Goal: Book appointment/travel/reservation

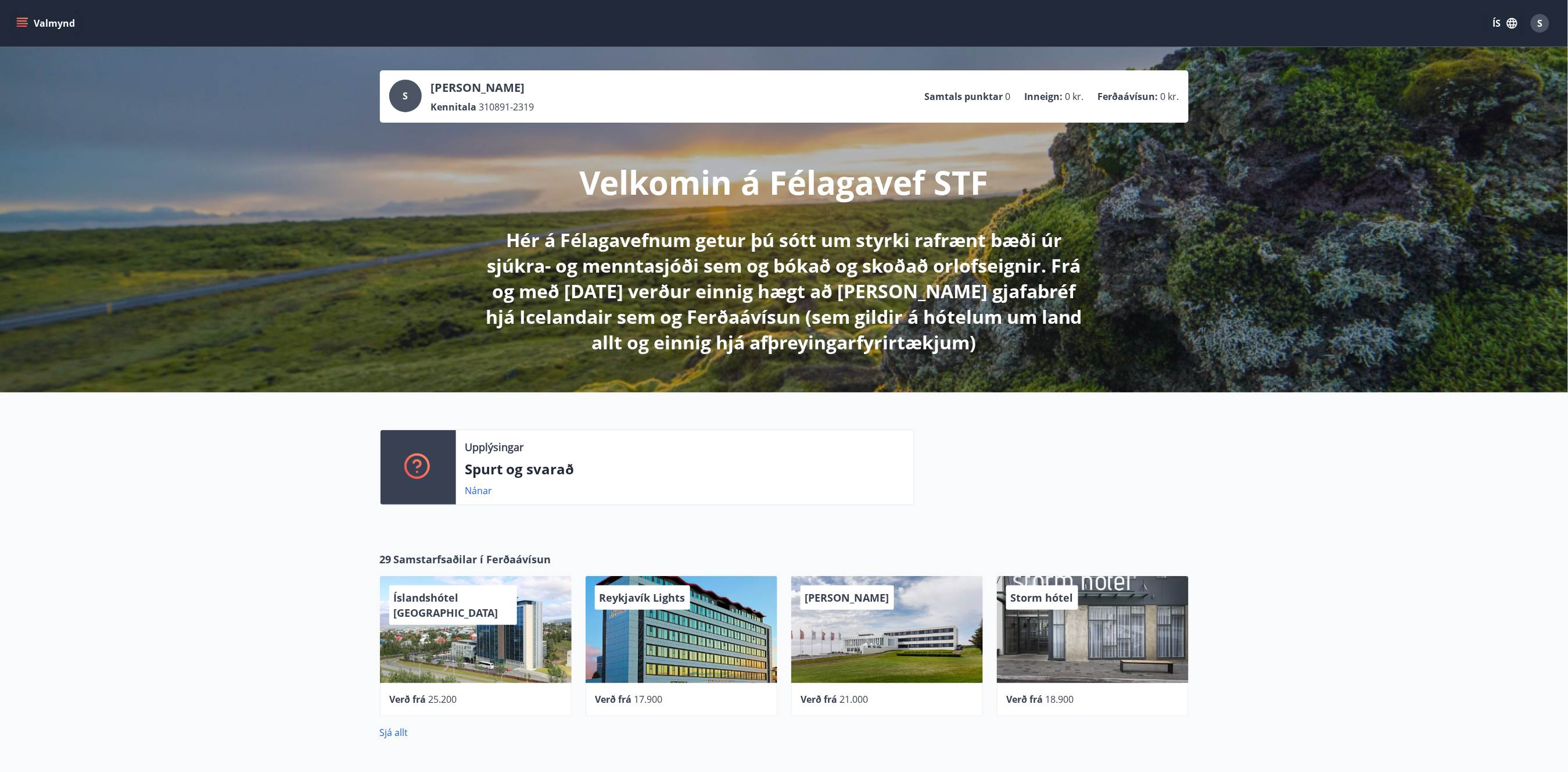
click at [32, 29] on button "Valmynd" at bounding box center [47, 23] width 66 height 21
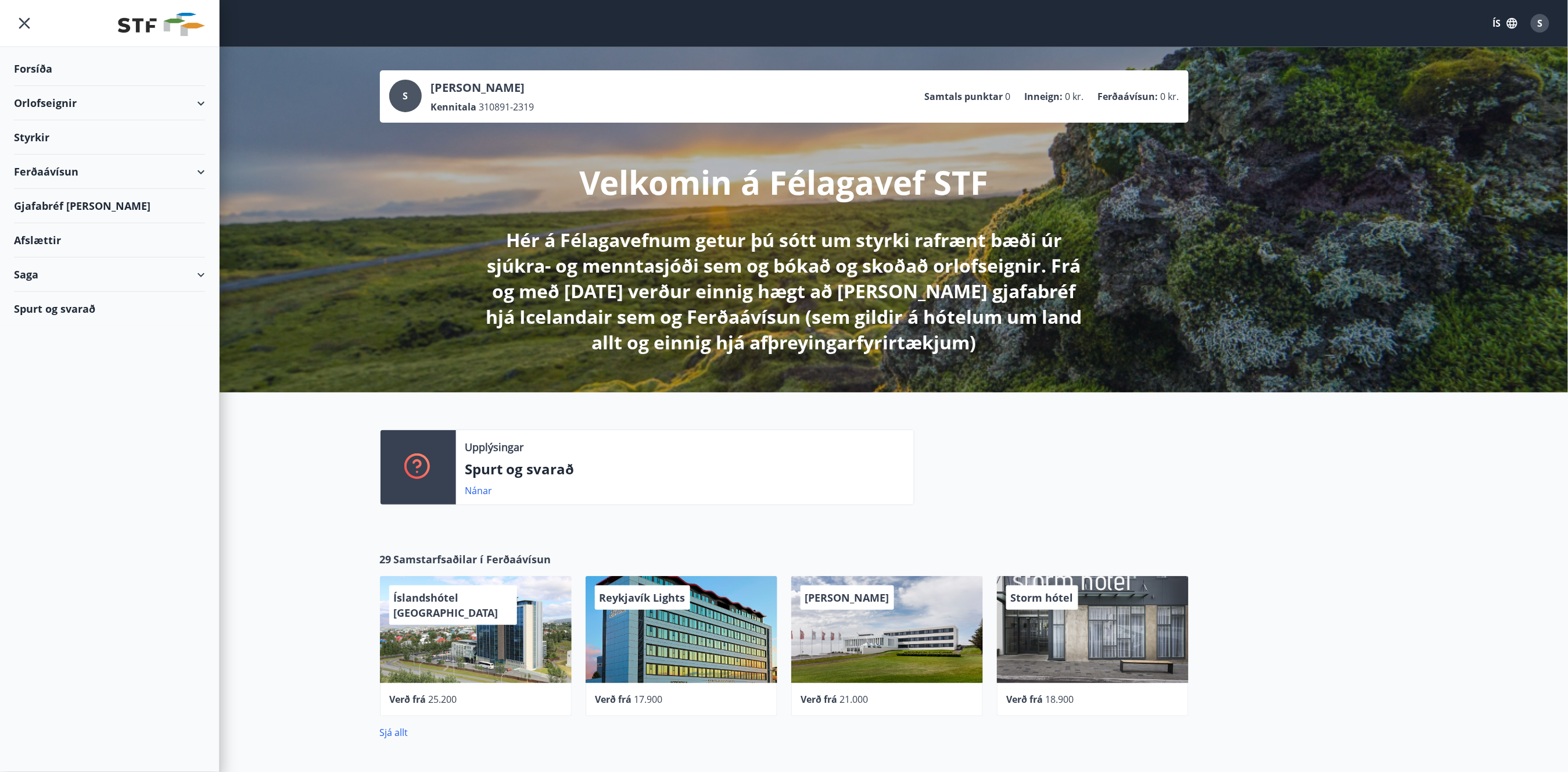
click at [49, 97] on div "Orlofseignir" at bounding box center [109, 103] width 191 height 34
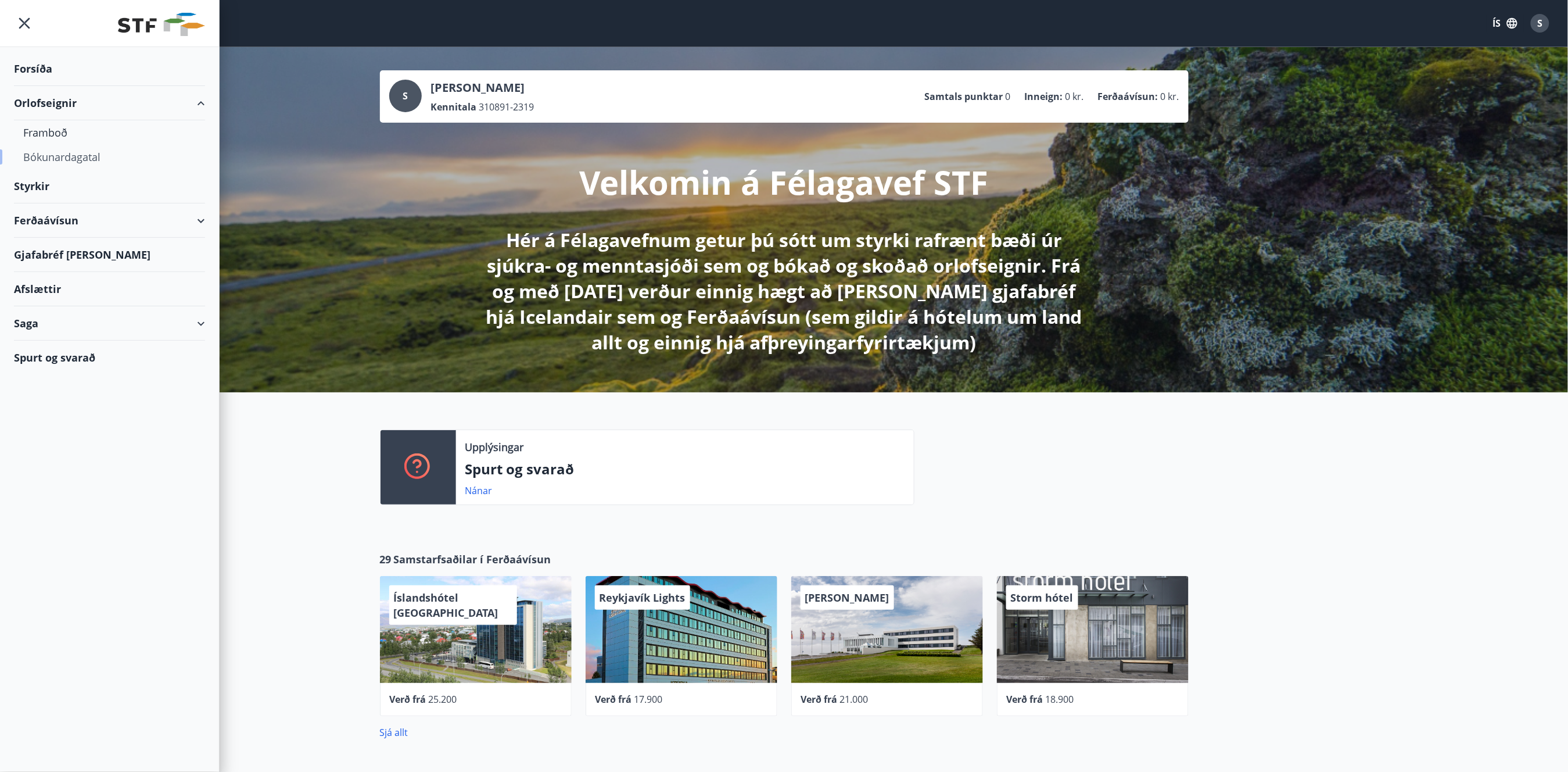
click at [58, 151] on div "Bókunardagatal" at bounding box center [109, 156] width 172 height 24
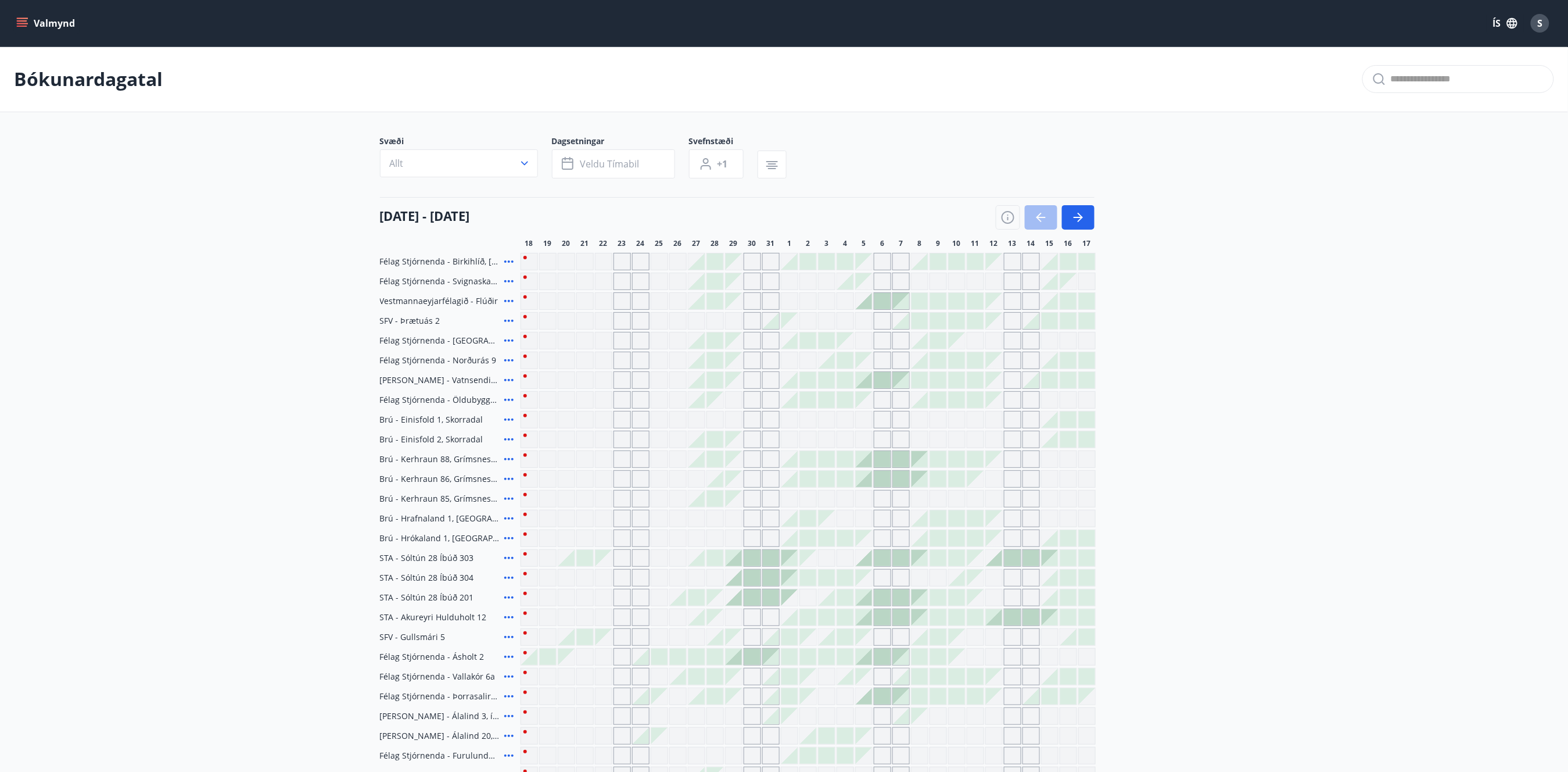
click at [26, 18] on icon "menu" at bounding box center [22, 23] width 12 height 12
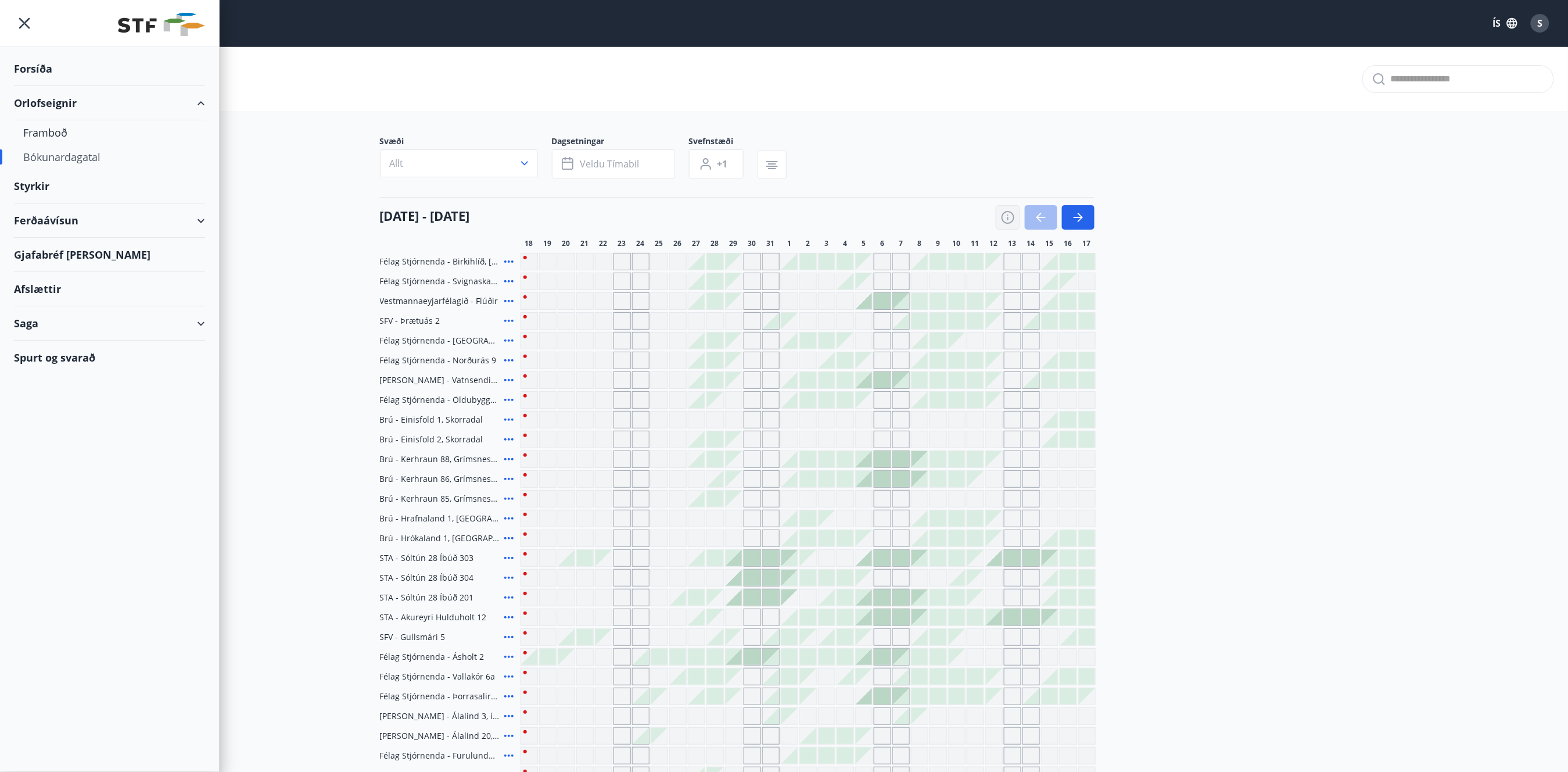
click at [1008, 218] on icon "button" at bounding box center [1008, 217] width 14 height 14
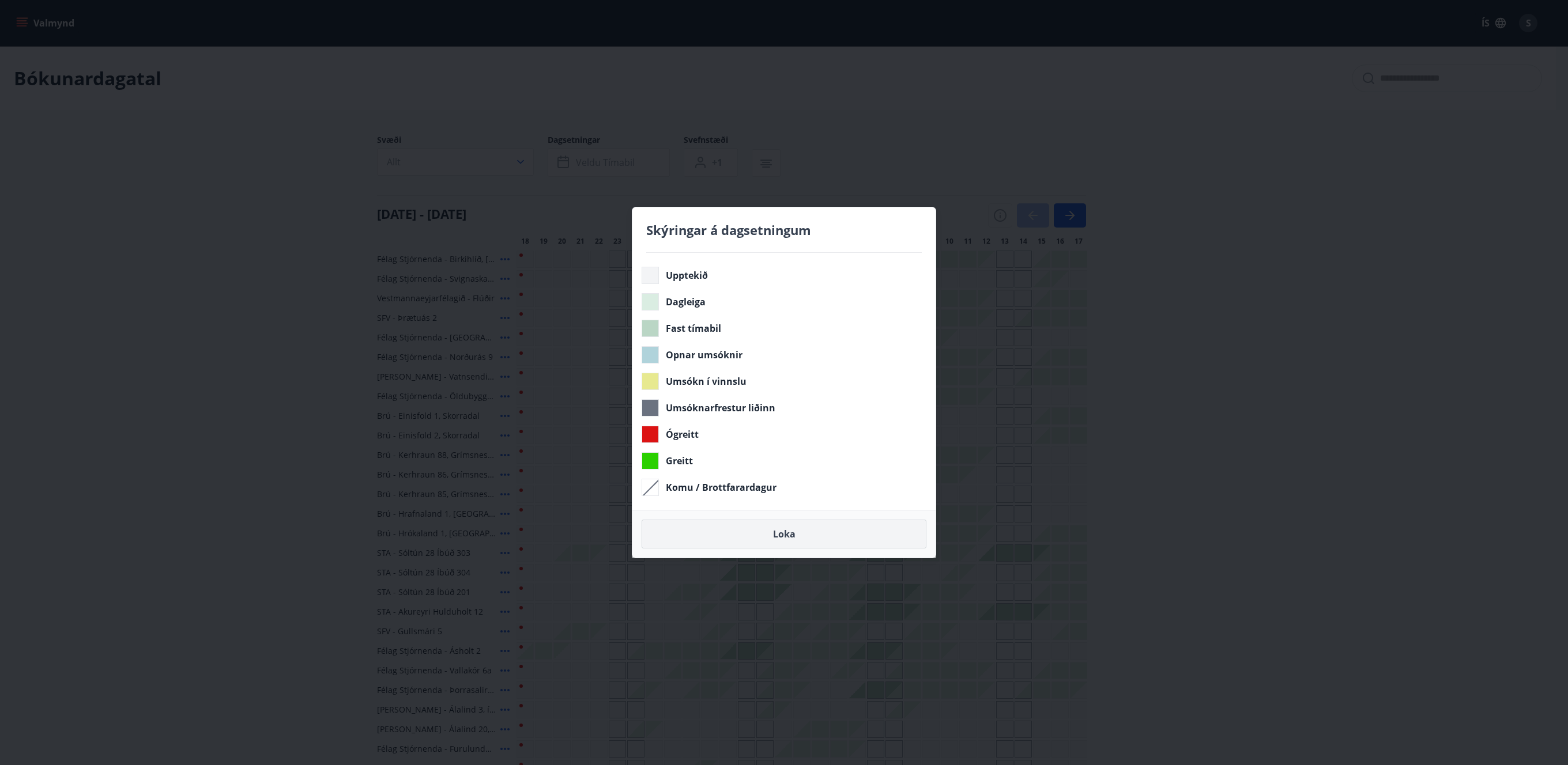
drag, startPoint x: 536, startPoint y: 468, endPoint x: 788, endPoint y: 531, distance: 259.8
click at [536, 468] on div "Skýringar á dagsetningum Upptekið Dagleiga Fast tímabil Opnar umsóknir Umsókn í…" at bounding box center [784, 382] width 1568 height 765
click at [767, 532] on button "Loka" at bounding box center [784, 534] width 284 height 29
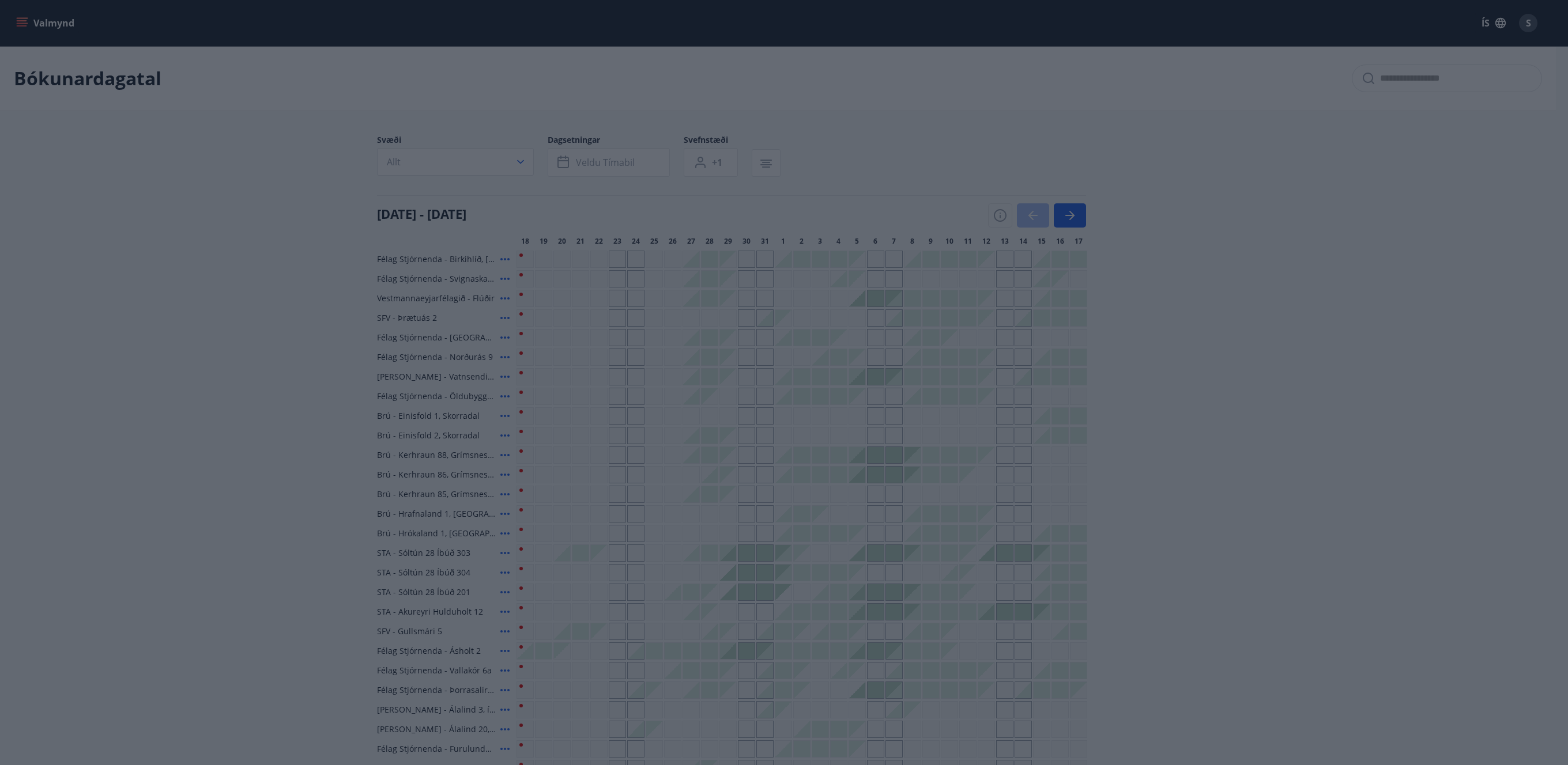
click at [788, 531] on button "Loka" at bounding box center [784, 534] width 284 height 29
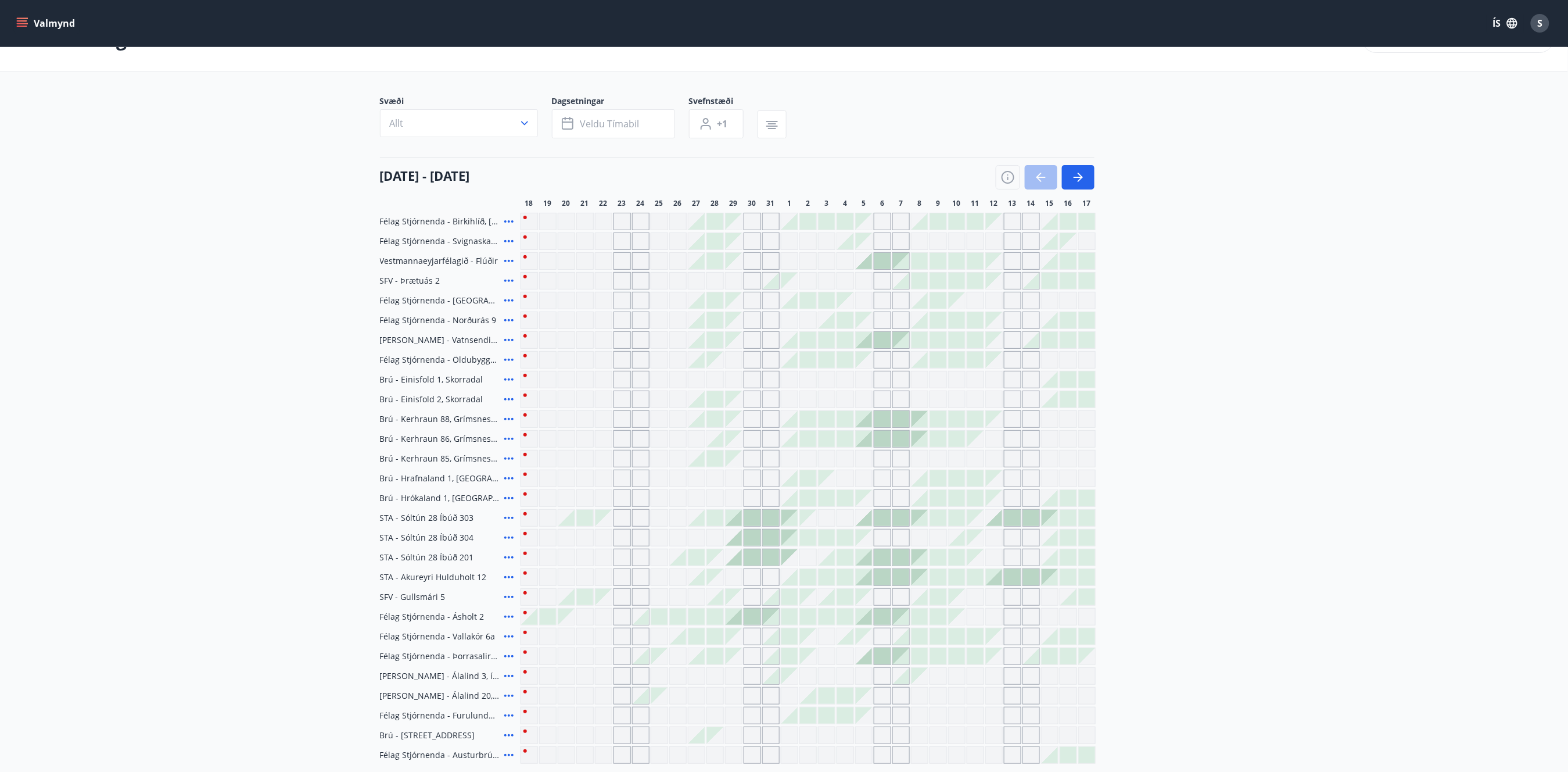
scroll to position [77, 0]
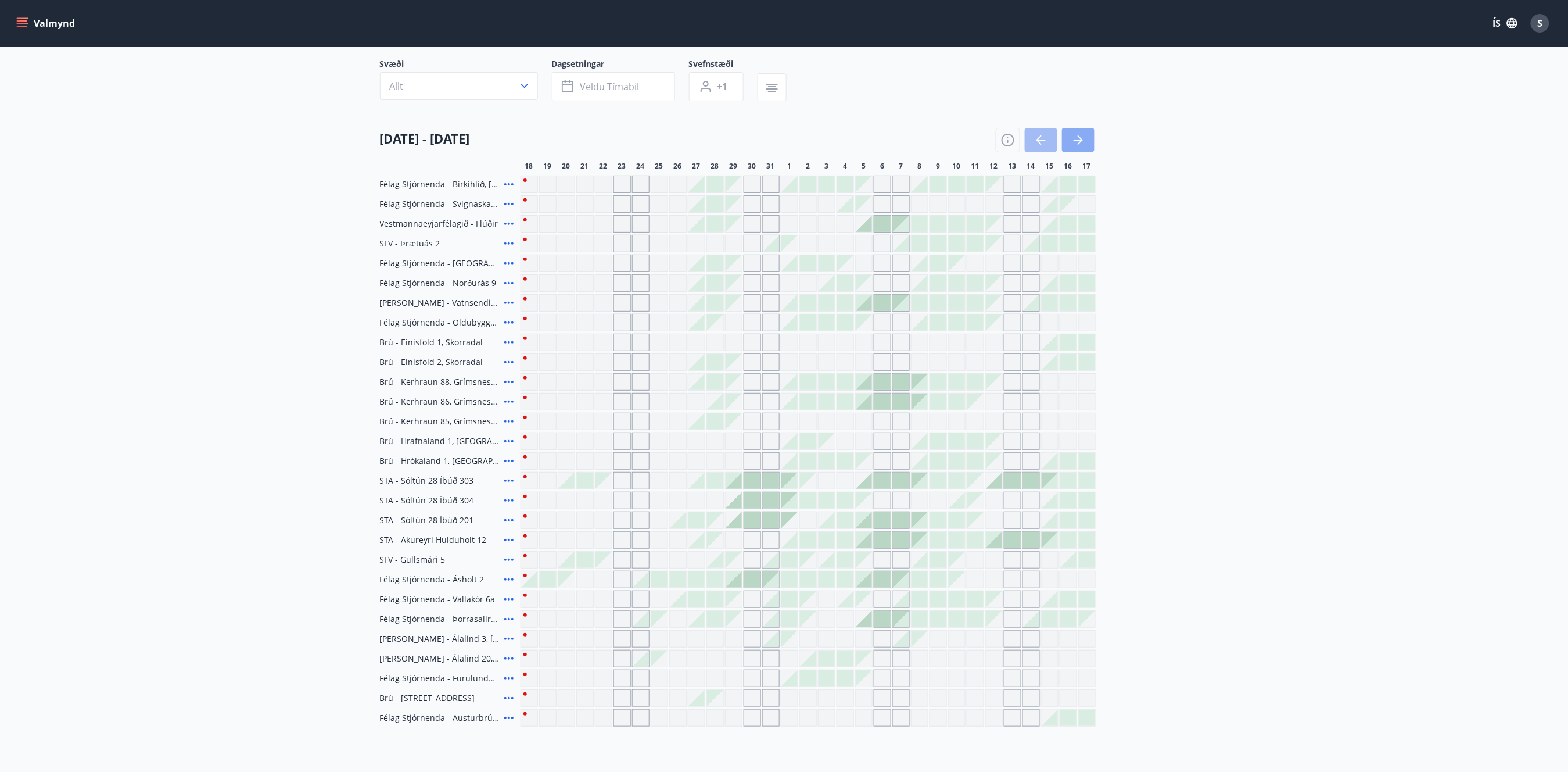
click at [1079, 142] on icon "button" at bounding box center [1080, 140] width 5 height 10
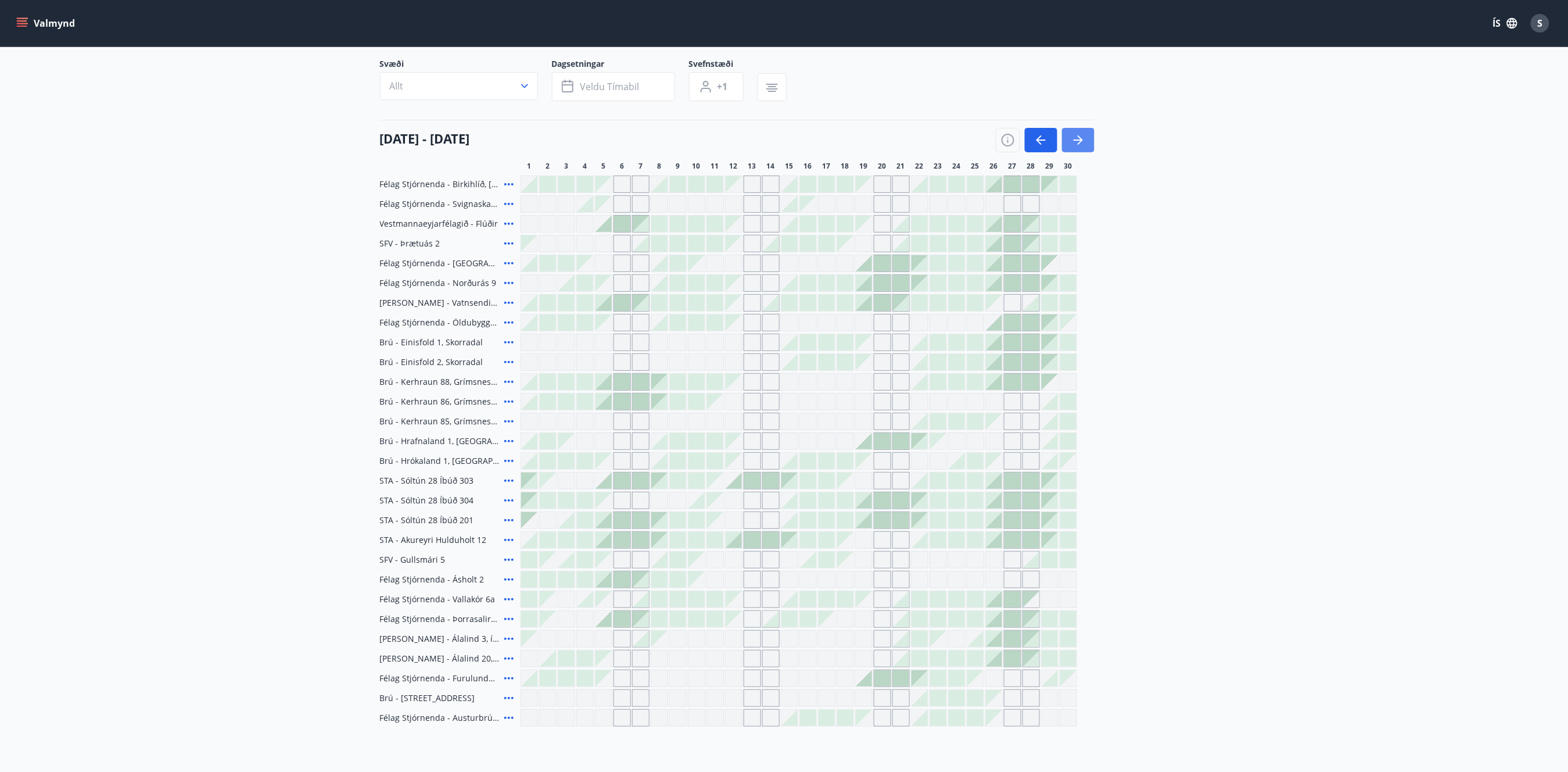
click at [1074, 147] on button "button" at bounding box center [1078, 139] width 32 height 24
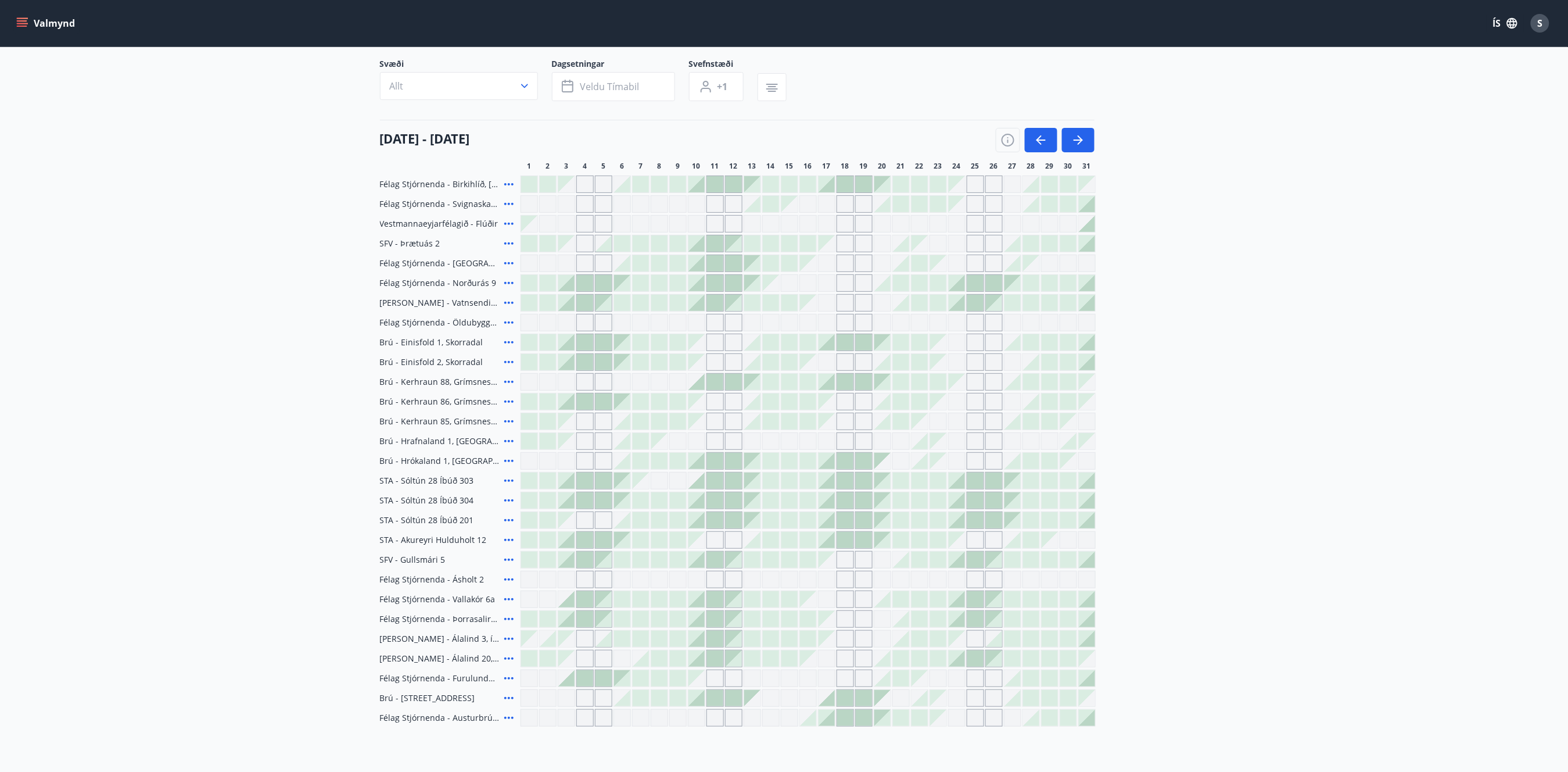
click at [430, 281] on span "Félag Stjórnenda - Norðurás 9" at bounding box center [438, 283] width 117 height 12
